Goal: Book appointment/travel/reservation

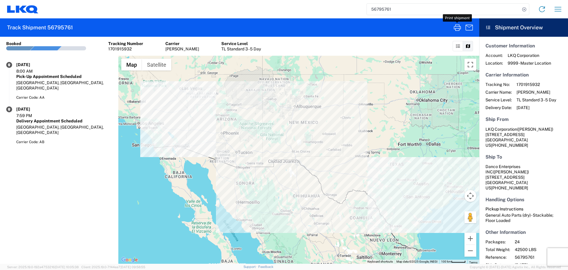
click at [375, 13] on input "56795761" at bounding box center [443, 9] width 153 height 11
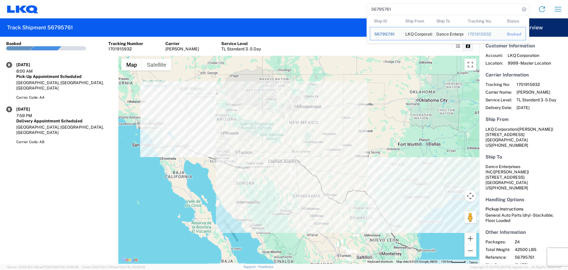
click at [375, 13] on input "56795761" at bounding box center [443, 9] width 153 height 11
paste input "78417"
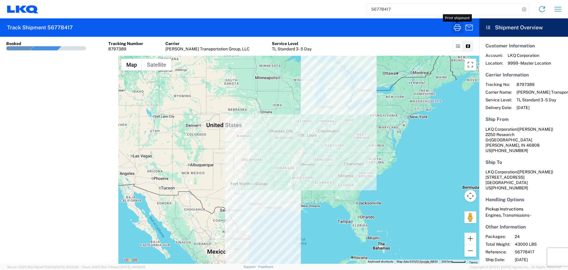
click at [460, 29] on icon "button" at bounding box center [457, 27] width 9 height 9
click at [377, 9] on input "56778417" at bounding box center [443, 9] width 153 height 11
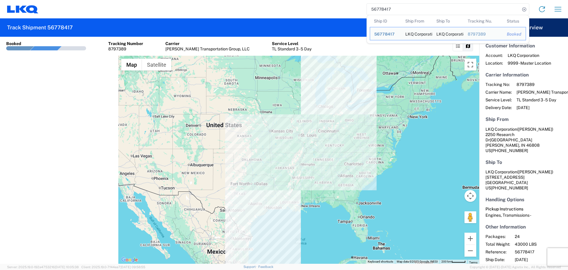
click at [377, 9] on input "56778417" at bounding box center [443, 9] width 153 height 11
paste input "50135"
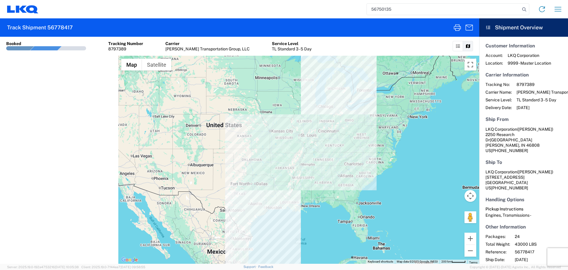
type input "56750135"
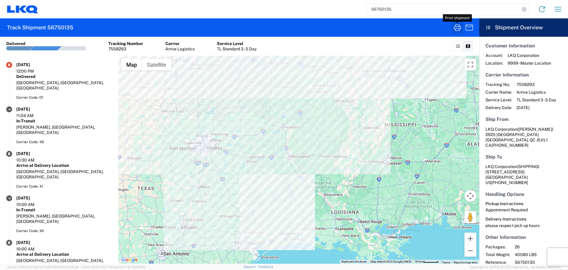
click at [460, 28] on icon "button" at bounding box center [457, 27] width 9 height 9
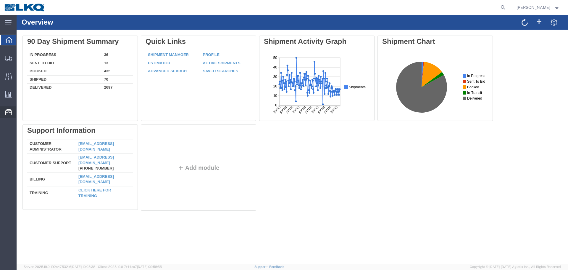
click at [0, 0] on span "Location Appointment" at bounding box center [0, 0] width 0 height 0
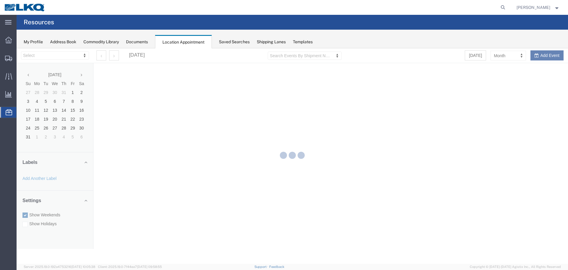
select select "27634"
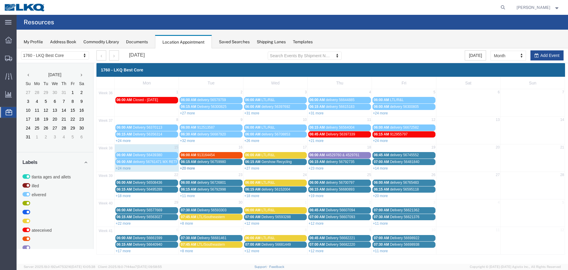
click at [188, 167] on link "+20 more" at bounding box center [187, 168] width 15 height 4
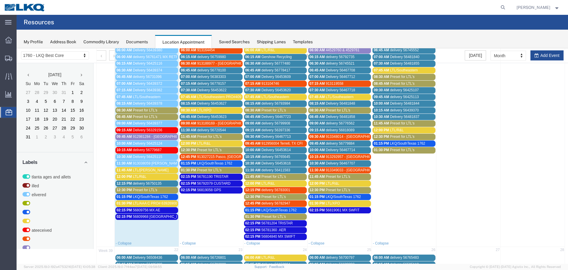
scroll to position [118, 0]
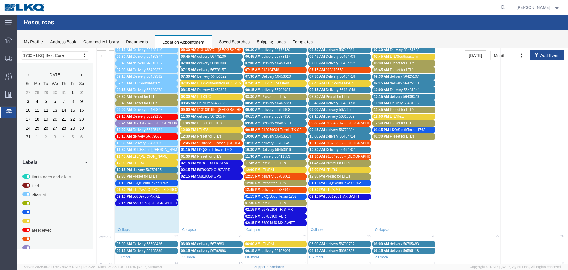
click at [267, 201] on span "Preset for LTL's" at bounding box center [274, 203] width 25 height 4
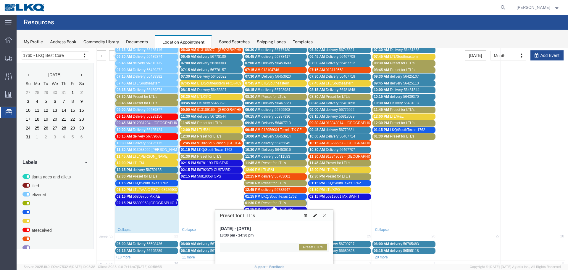
click at [313, 215] on icon at bounding box center [315, 215] width 4 height 4
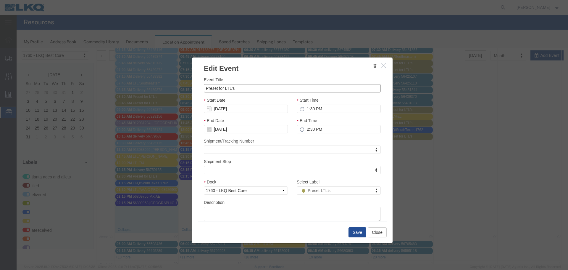
click at [217, 85] on input "Preset for LTL's" at bounding box center [292, 88] width 177 height 8
paste input "120075597"
type input "LTL/ABF 120075597"
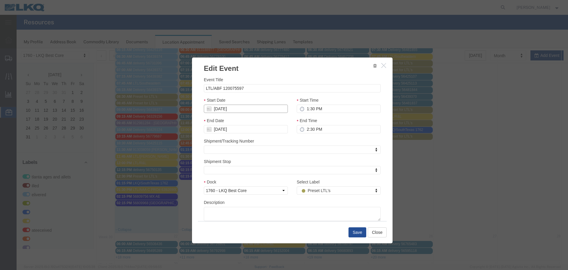
click at [220, 107] on input "[DATE]" at bounding box center [246, 108] width 84 height 8
click at [245, 100] on div "Start Date [DATE]" at bounding box center [246, 105] width 84 height 16
click at [306, 127] on input "2:30 PM" at bounding box center [339, 129] width 84 height 8
type input "2:00 PM"
click at [299, 135] on div "End Time 2:00 PM" at bounding box center [338, 127] width 93 height 20
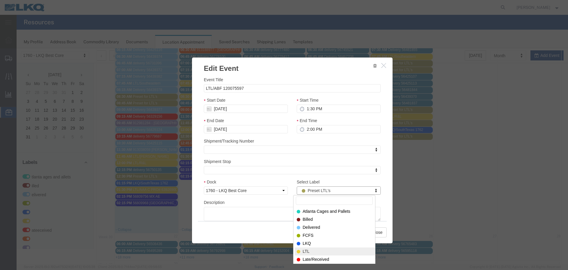
select select "25"
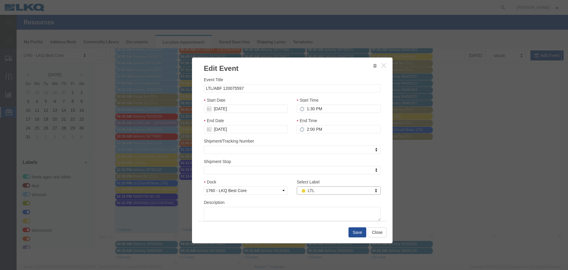
click at [298, 200] on div "Description" at bounding box center [292, 210] width 177 height 22
click at [355, 233] on button "Save" at bounding box center [358, 232] width 18 height 10
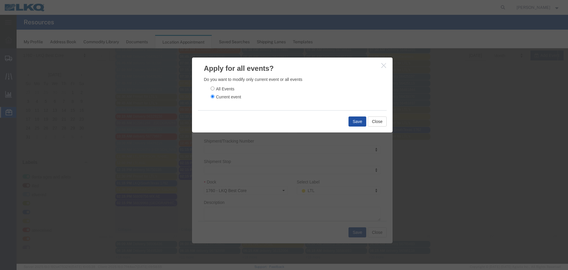
click at [358, 117] on button "Save" at bounding box center [358, 121] width 18 height 10
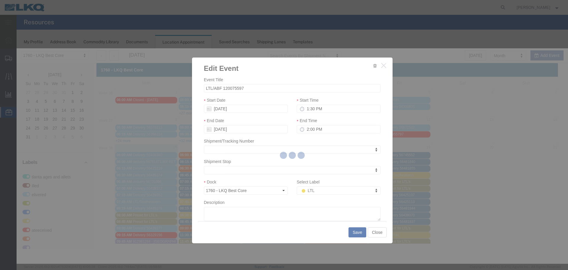
scroll to position [0, 0]
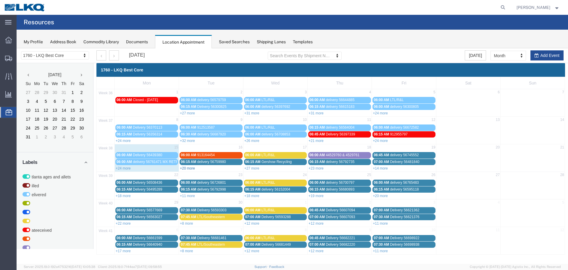
click at [187, 169] on link "+20 more" at bounding box center [187, 168] width 15 height 4
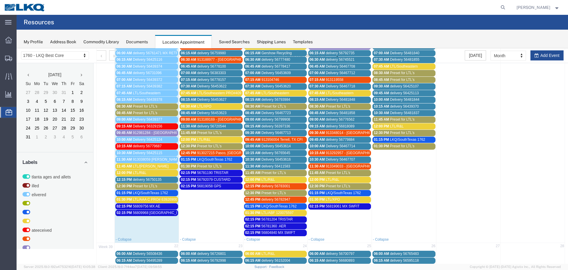
scroll to position [117, 0]
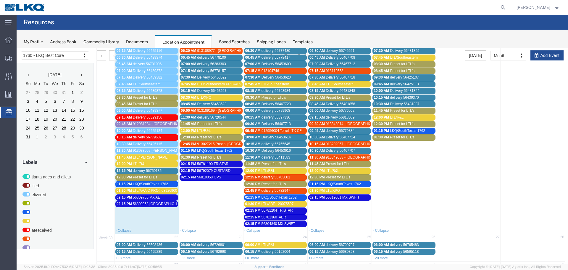
click at [149, 191] on span "LTL/AAA C PRO# 63926900," at bounding box center [155, 190] width 45 height 4
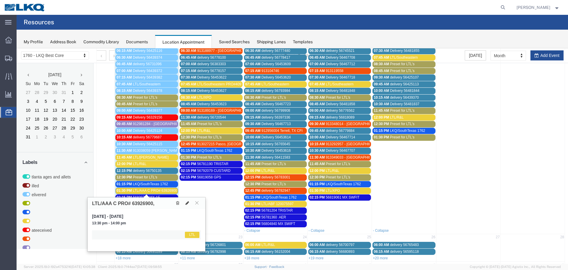
click at [188, 203] on icon at bounding box center [188, 203] width 4 height 4
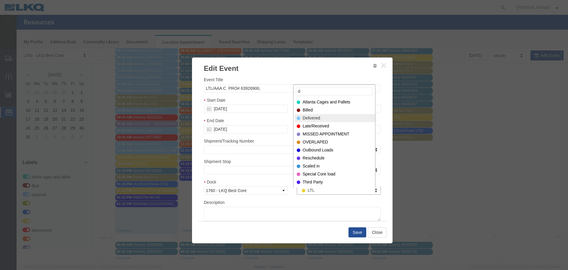
type input "d"
select select "40"
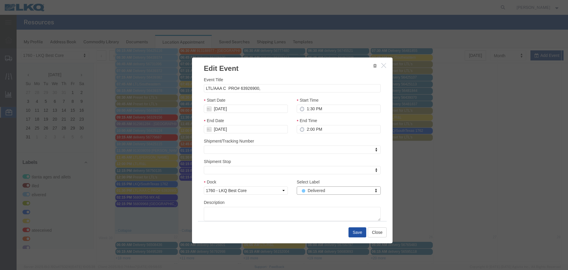
click at [358, 231] on button "Save" at bounding box center [358, 232] width 18 height 10
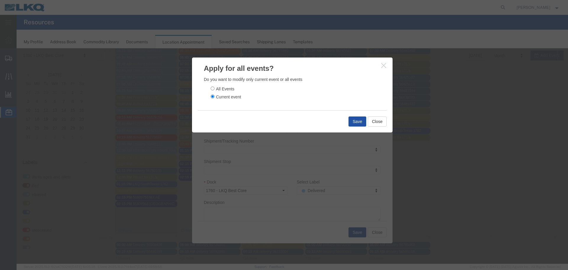
click at [356, 125] on button "Save" at bounding box center [358, 121] width 18 height 10
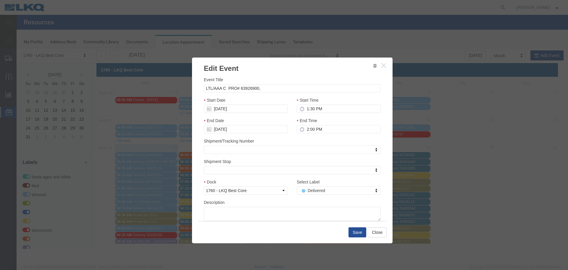
scroll to position [0, 0]
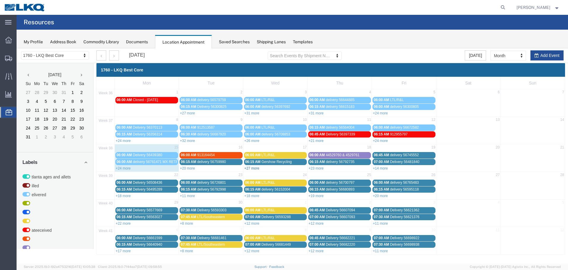
click at [250, 169] on link "+27 more" at bounding box center [251, 168] width 15 height 4
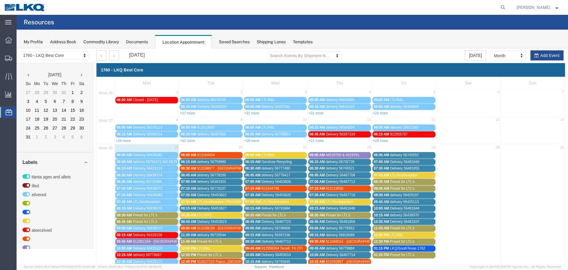
scroll to position [118, 0]
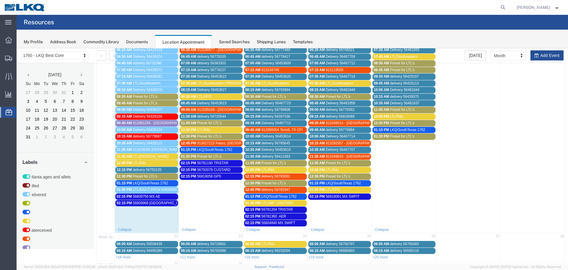
click at [147, 167] on span "delivery 56750135" at bounding box center [147, 169] width 29 height 4
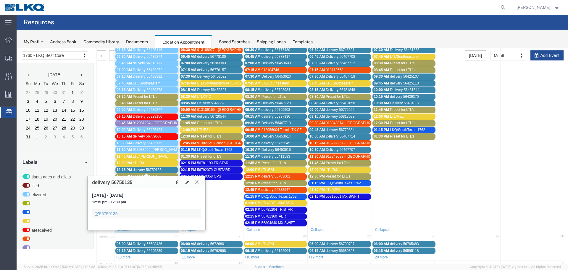
click at [122, 182] on h3 "delivery 56750135" at bounding box center [112, 182] width 40 height 5
copy h3 "56750135"
click at [199, 182] on icon at bounding box center [196, 182] width 3 height 4
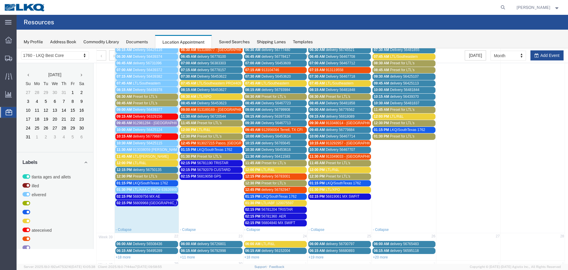
click at [211, 178] on span "56819058 GPS" at bounding box center [209, 176] width 24 height 4
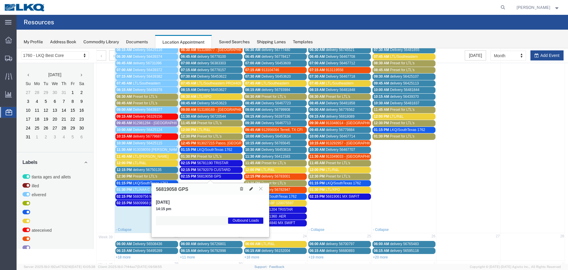
click at [252, 186] on button at bounding box center [251, 189] width 8 height 6
select select "1"
select select "80"
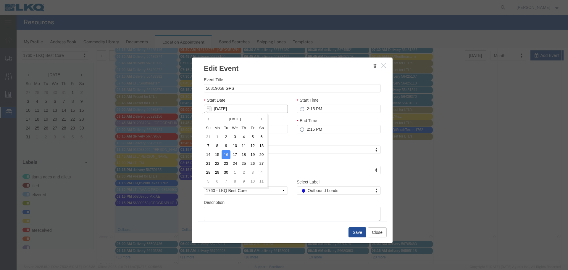
click at [216, 109] on input "[DATE]" at bounding box center [246, 108] width 84 height 8
type input "9"
type input "[DATE]"
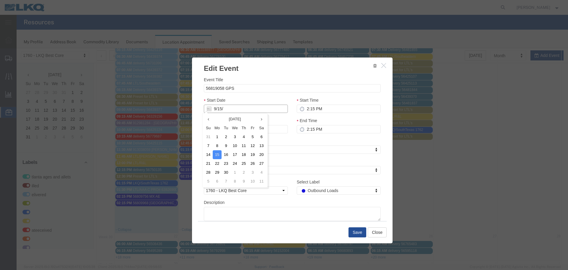
type input "9/15/2"
type input "09/15/2"
type input "[DATE]"
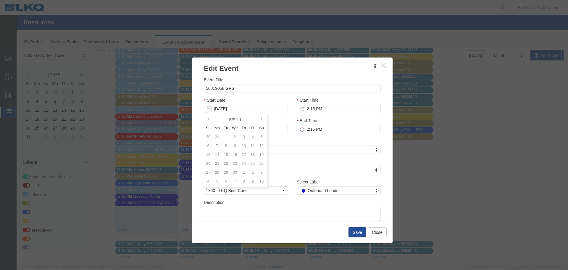
click at [255, 94] on div "Event Title 56819058 GPS Start Date [DATE] Start Time 2:15 PM End Date [DATE] E…" at bounding box center [292, 148] width 177 height 144
click at [351, 230] on button "Save" at bounding box center [358, 232] width 18 height 10
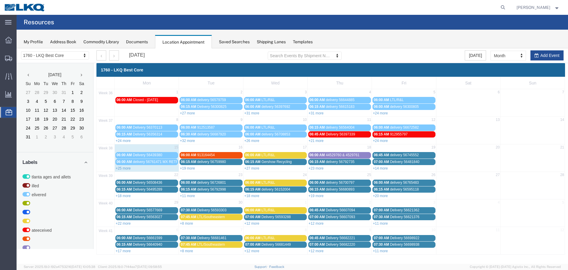
scroll to position [0, 0]
click at [187, 168] on link "+19 more" at bounding box center [187, 168] width 15 height 4
